Goal: Browse casually: Explore the website without a specific task or goal

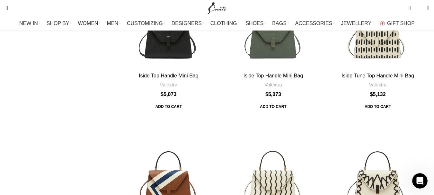
scroll to position [739, 0]
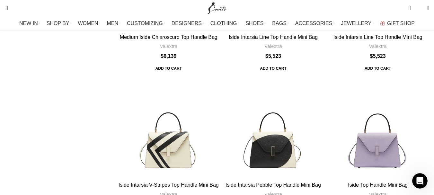
scroll to position [0, 0]
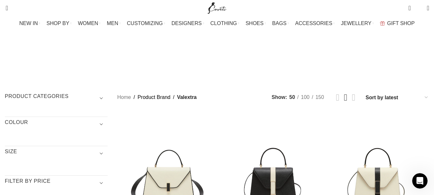
click at [302, 54] on span "Show sidebar" at bounding box center [217, 97] width 434 height 195
click at [298, 55] on span "Show sidebar" at bounding box center [217, 97] width 434 height 195
click at [298, 54] on span "Show sidebar" at bounding box center [217, 97] width 434 height 195
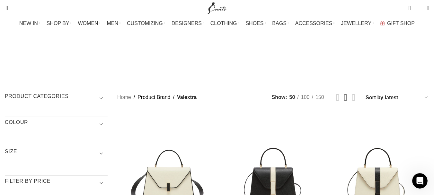
click at [298, 54] on span "Show sidebar" at bounding box center [217, 97] width 434 height 195
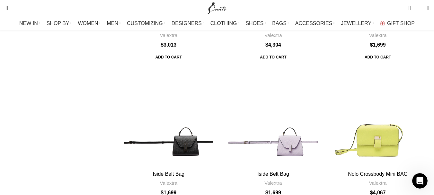
scroll to position [1969, 0]
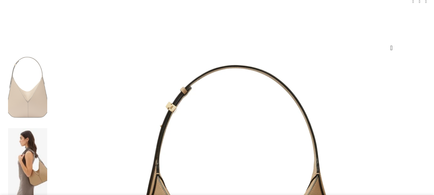
scroll to position [0, 135]
click at [43, 128] on img at bounding box center [27, 163] width 39 height 70
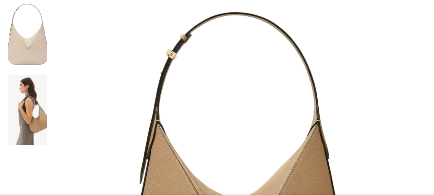
scroll to position [128, 0]
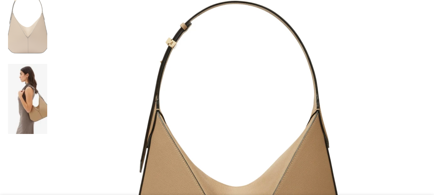
click at [46, 68] on img at bounding box center [27, 99] width 39 height 70
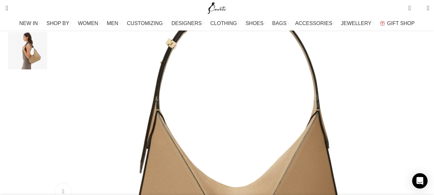
scroll to position [0, 270]
click at [32, 66] on img "2 / 2" at bounding box center [27, 51] width 39 height 38
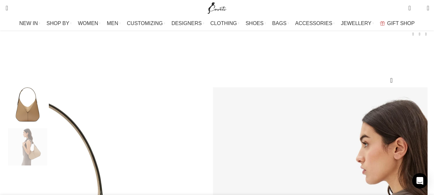
scroll to position [32, 0]
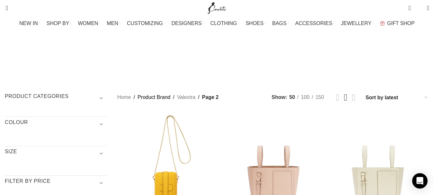
click at [298, 55] on span "Show sidebar" at bounding box center [217, 97] width 434 height 195
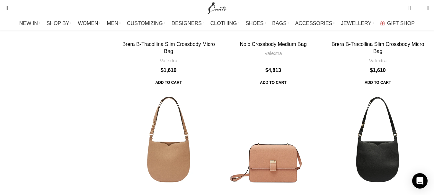
scroll to position [610, 0]
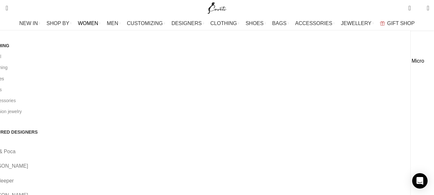
click at [39, 79] on link "All shoes" at bounding box center [196, 78] width 420 height 11
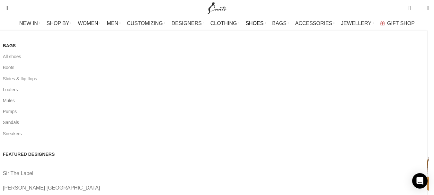
click at [34, 121] on link "Sandals" at bounding box center [213, 122] width 420 height 11
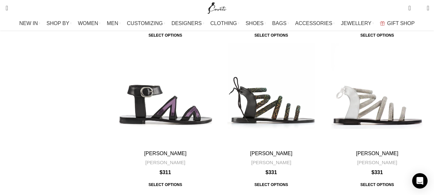
scroll to position [2056, 0]
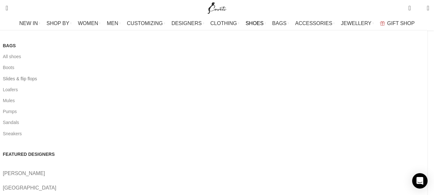
click at [55, 81] on link "Slides & flip flops" at bounding box center [213, 78] width 420 height 11
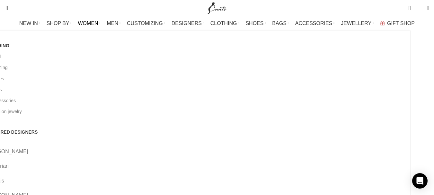
click at [37, 66] on link "All clothing" at bounding box center [196, 67] width 420 height 11
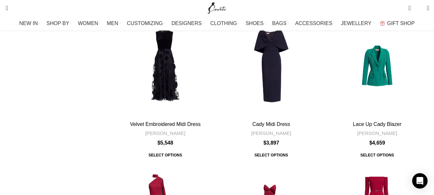
scroll to position [835, 0]
